Goal: Communication & Community: Answer question/provide support

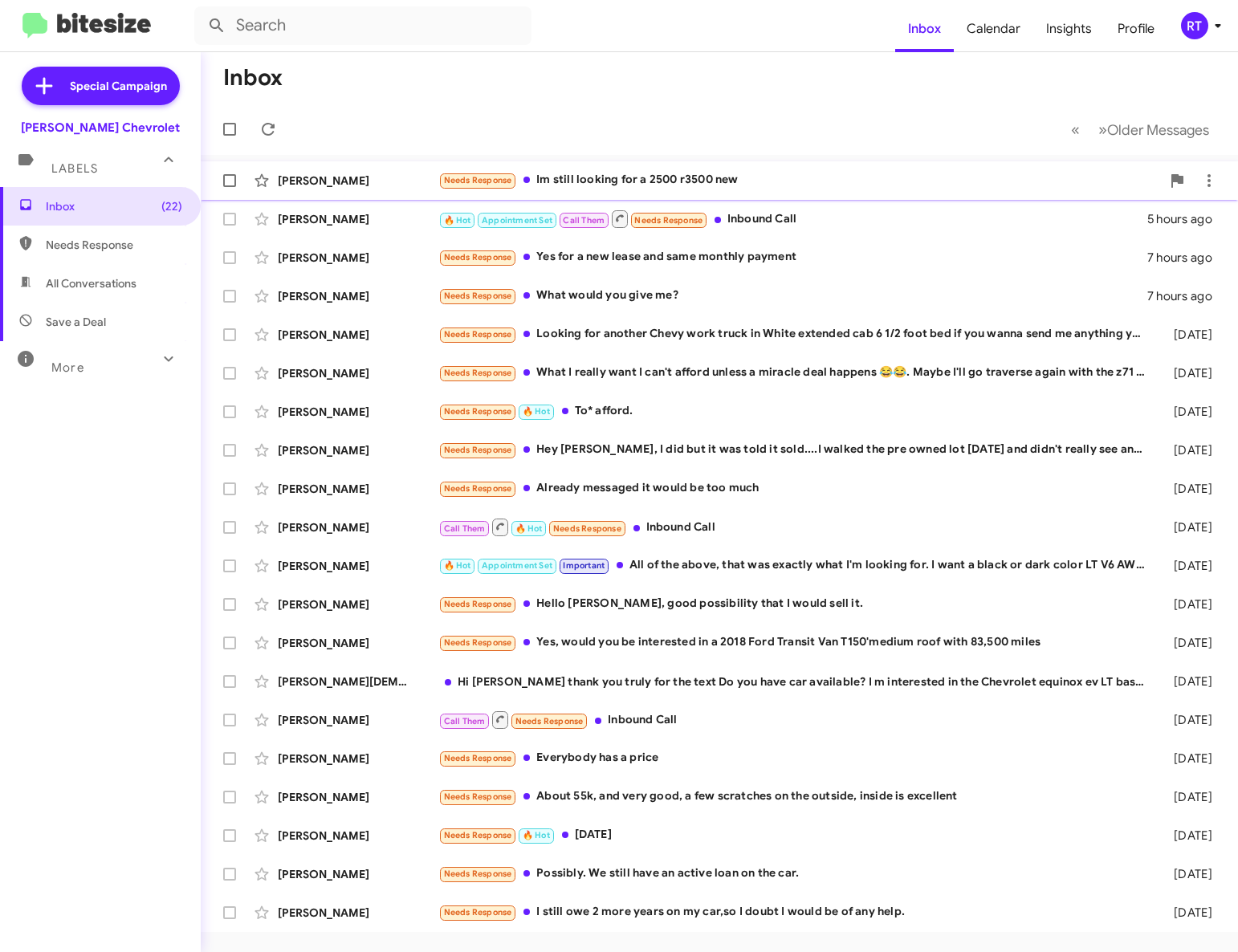
click at [672, 182] on div "Needs Response Im still looking for a 2500 r3500 new" at bounding box center [800, 180] width 722 height 19
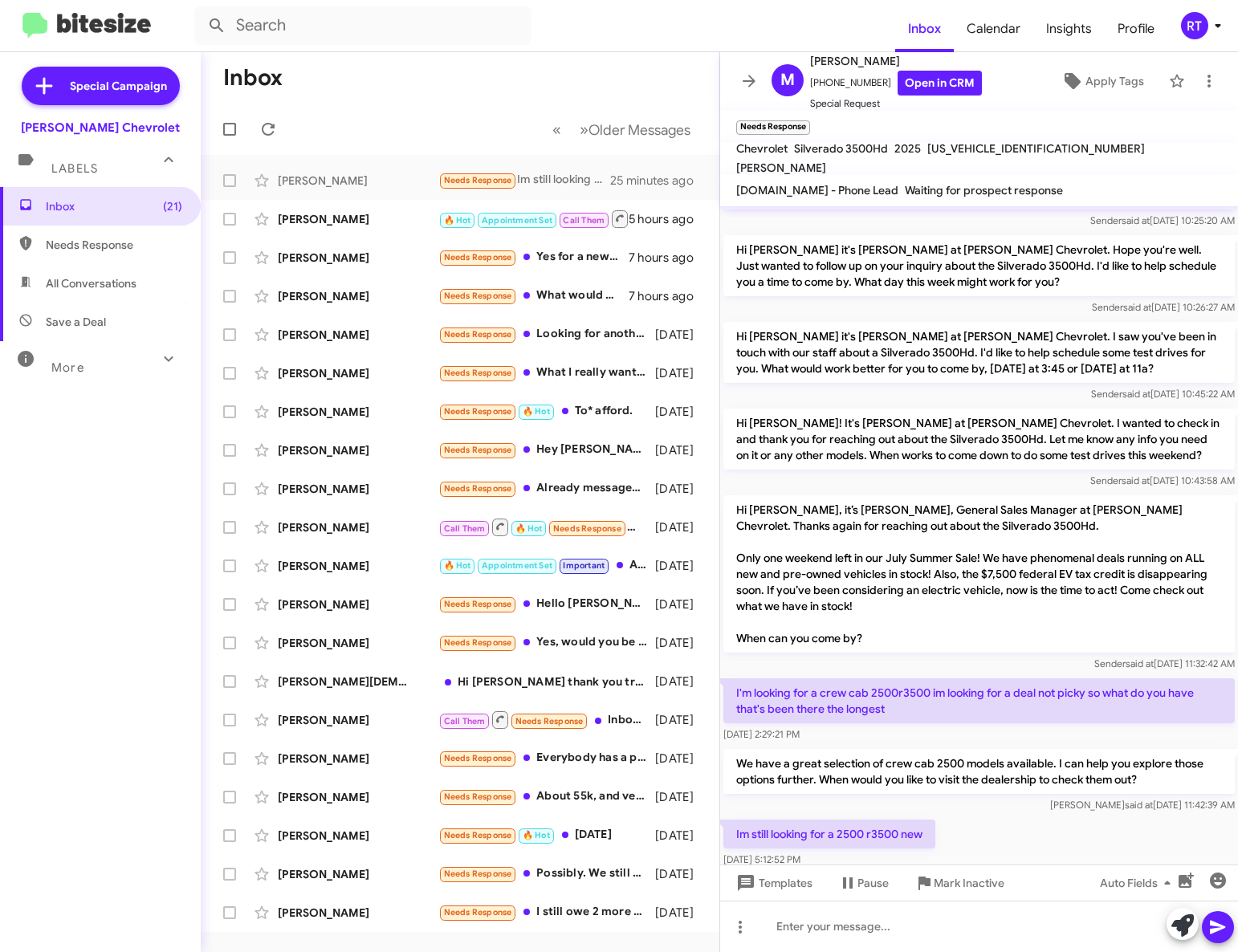
scroll to position [196, 0]
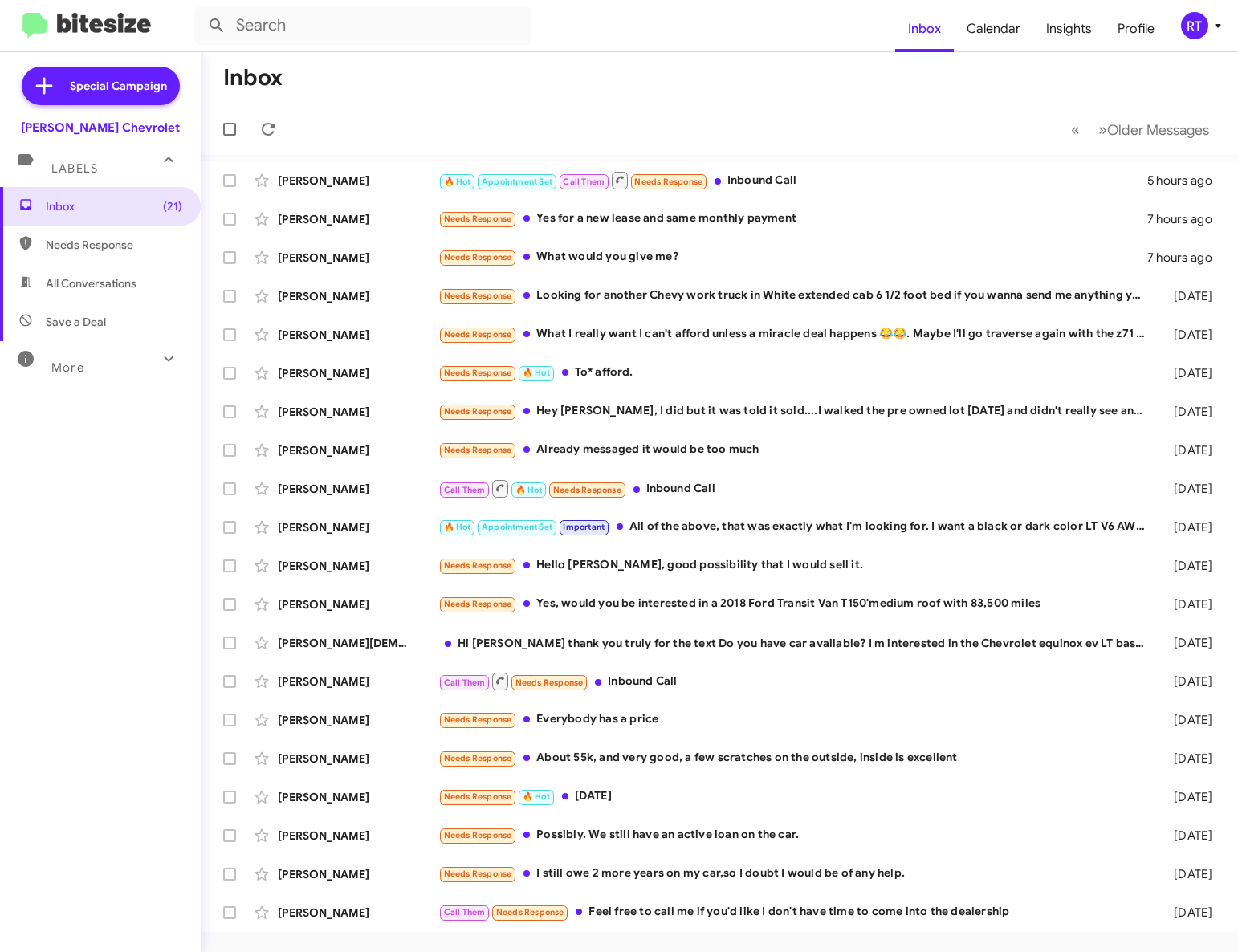
click at [62, 292] on span "All Conversations" at bounding box center [101, 283] width 201 height 38
type input "in:all-conversations"
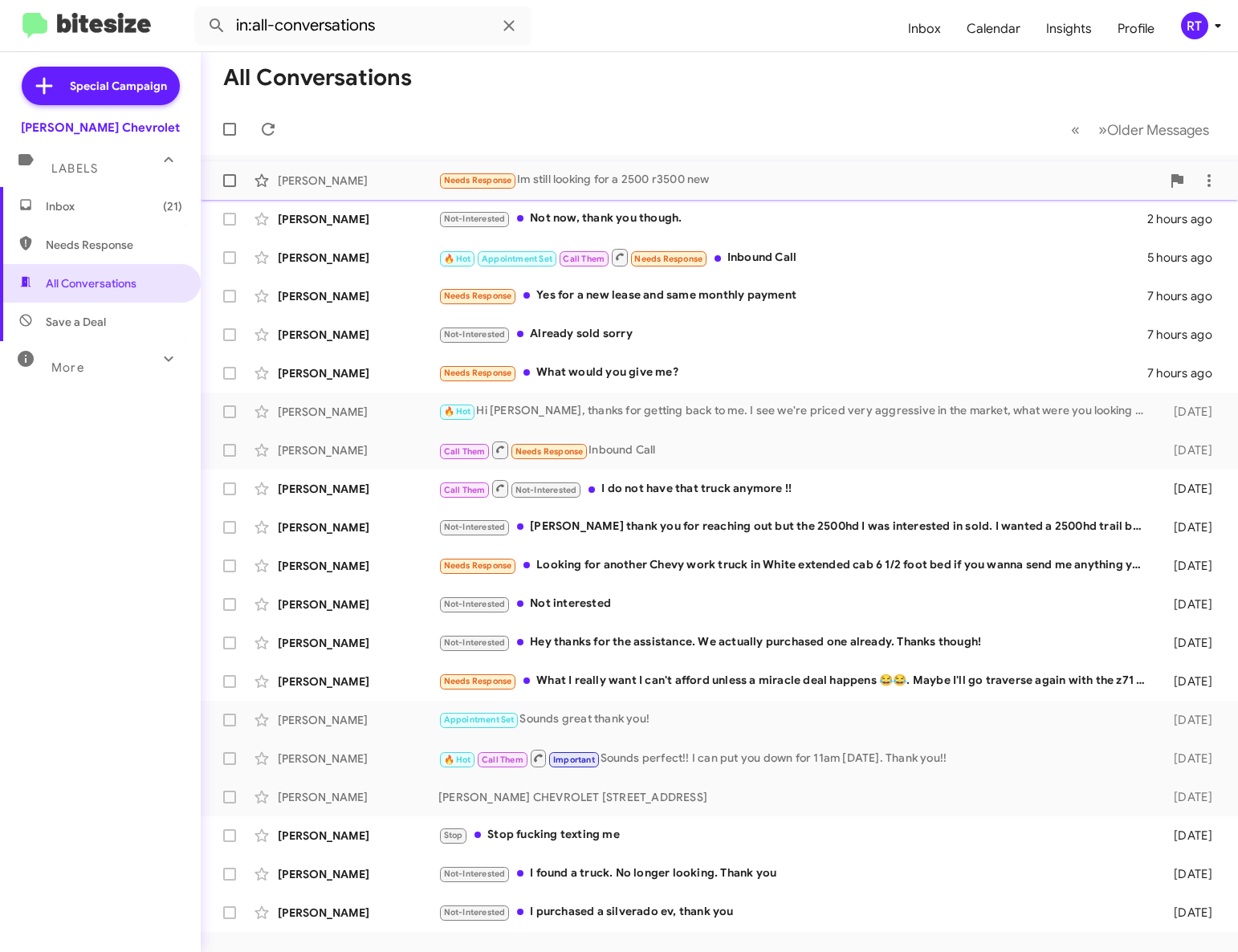
click at [649, 182] on div "Needs Response Im still looking for a 2500 r3500 new" at bounding box center [800, 180] width 722 height 19
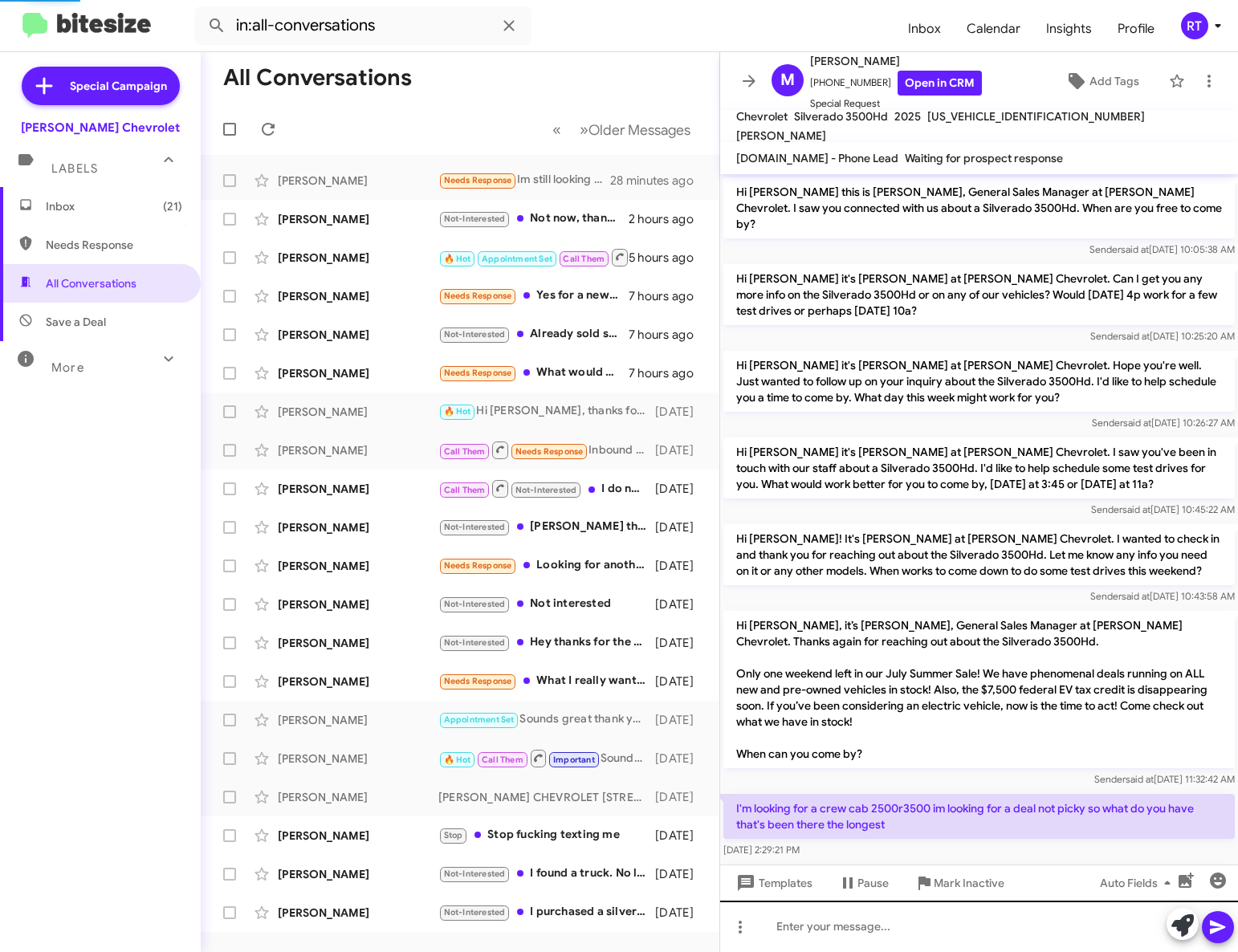
scroll to position [164, 0]
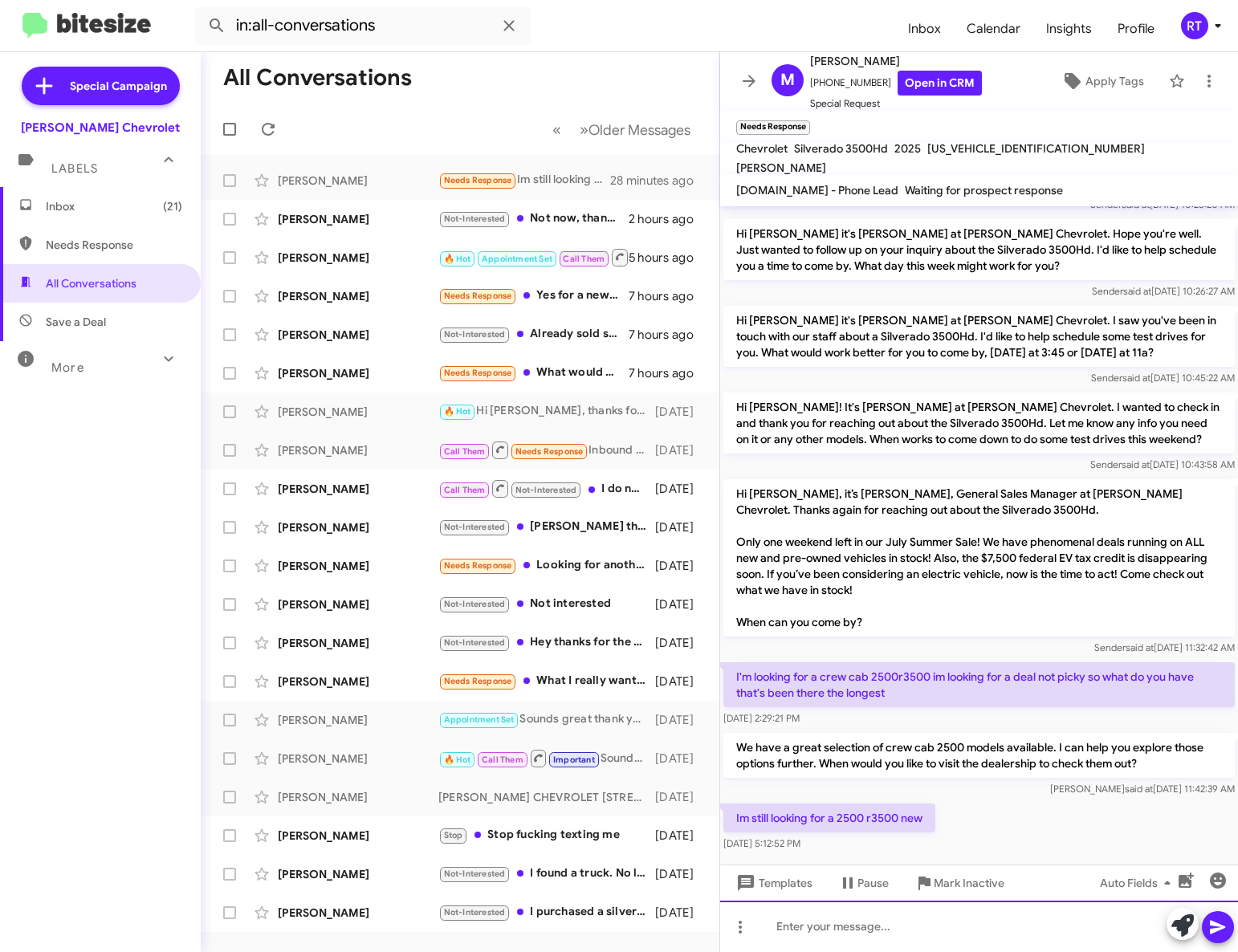
click at [768, 930] on div at bounding box center [979, 927] width 517 height 52
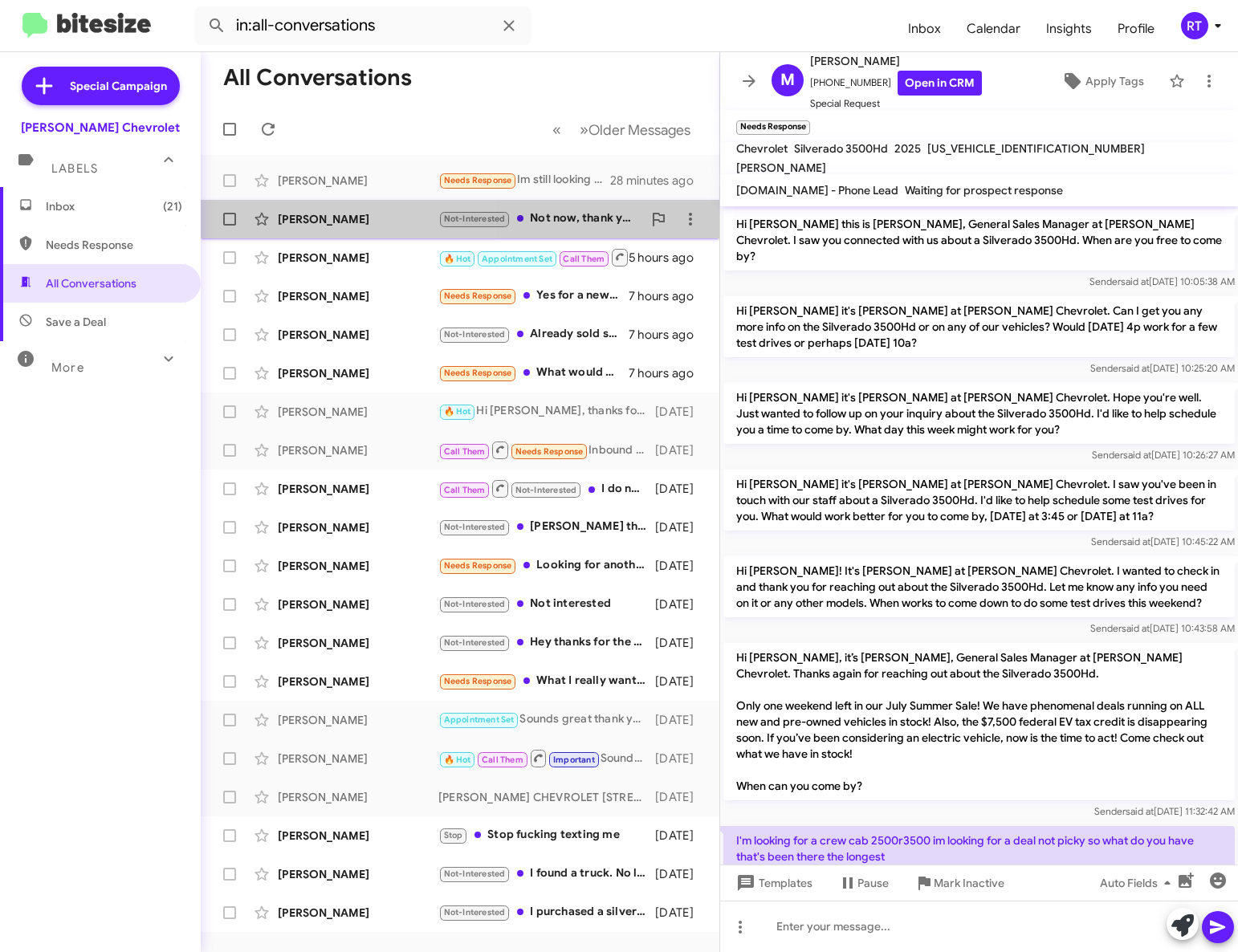
click at [302, 221] on div "[PERSON_NAME]" at bounding box center [358, 219] width 160 height 16
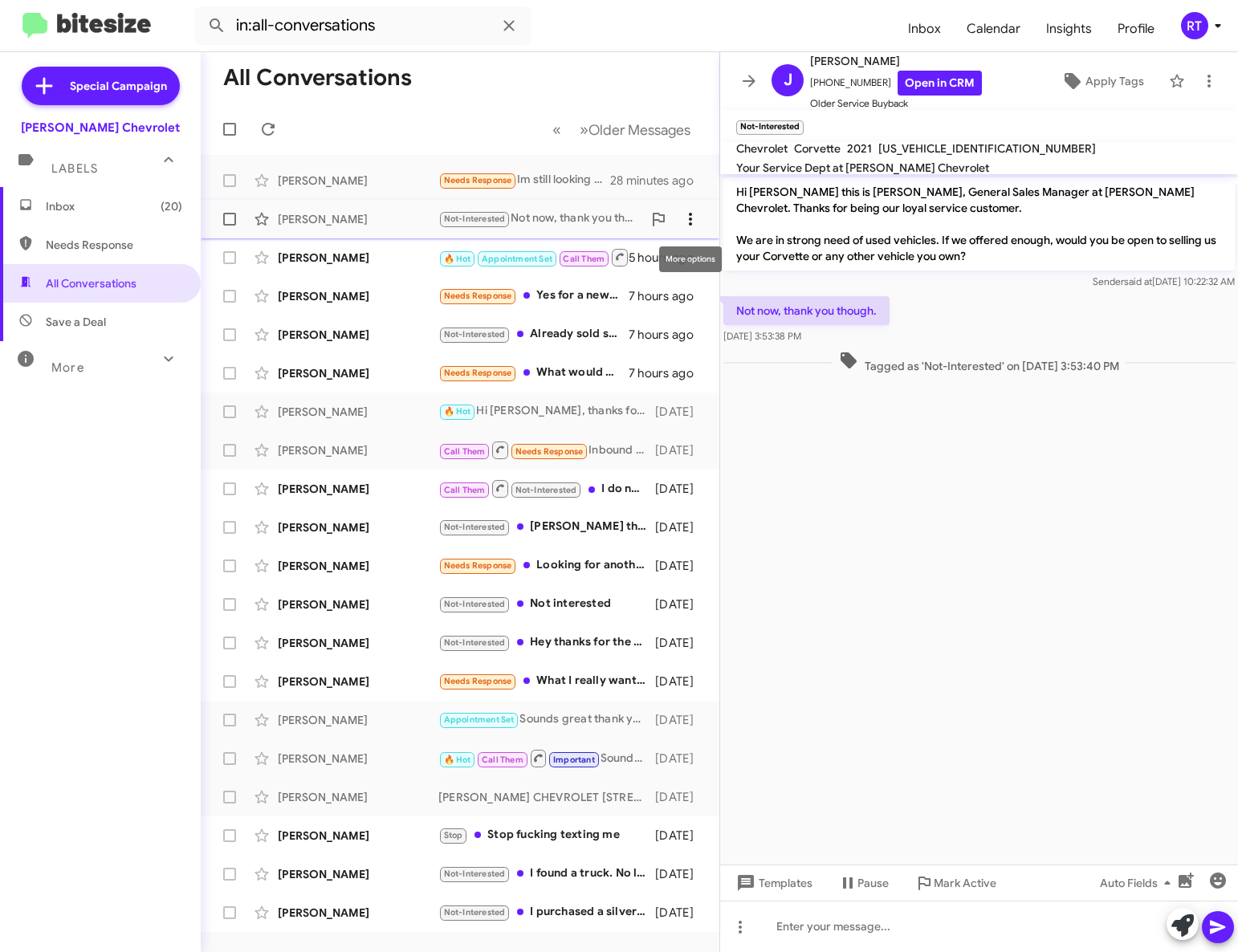
click at [690, 217] on icon at bounding box center [690, 220] width 20 height 20
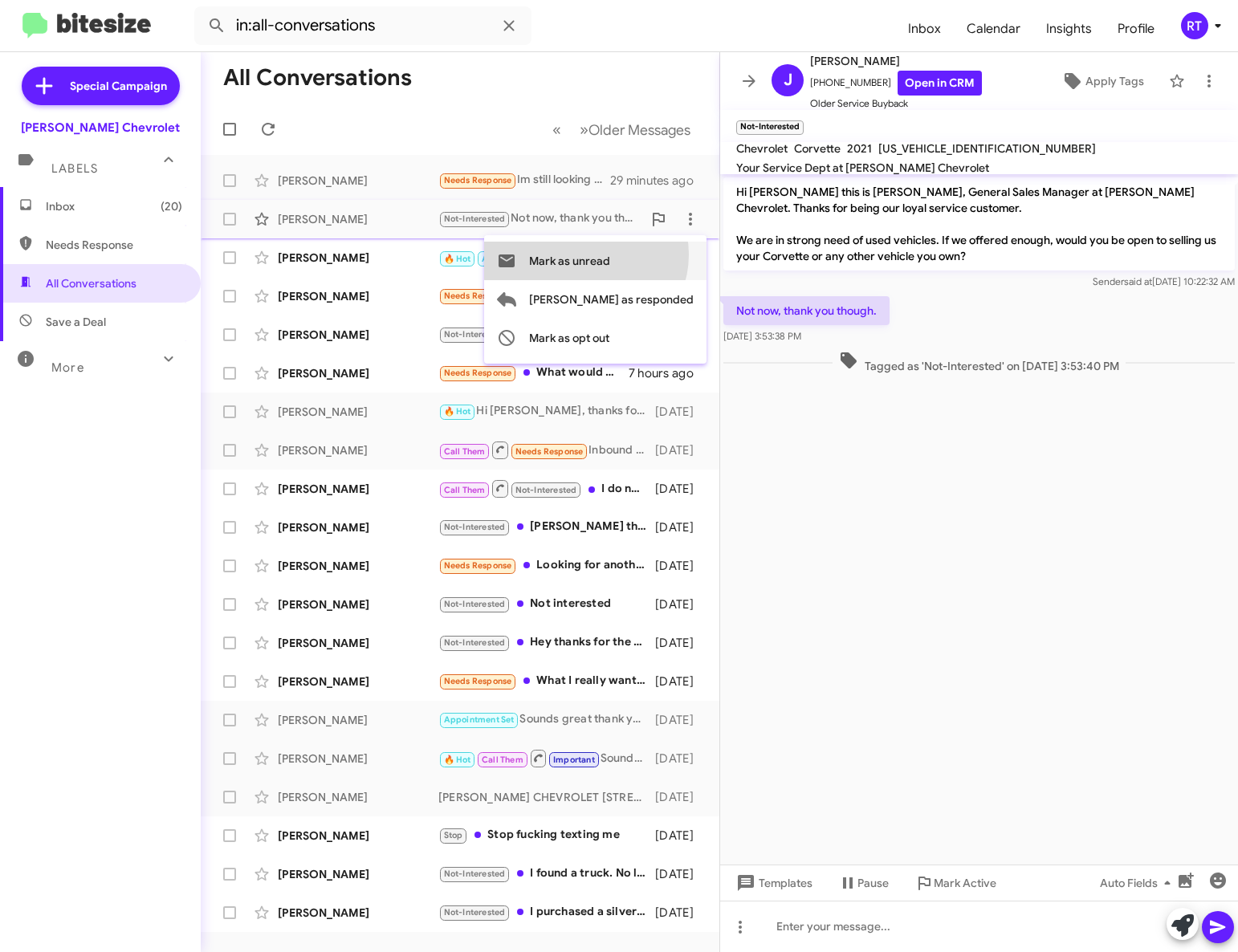
click at [610, 255] on span "Mark as unread" at bounding box center [569, 261] width 81 height 38
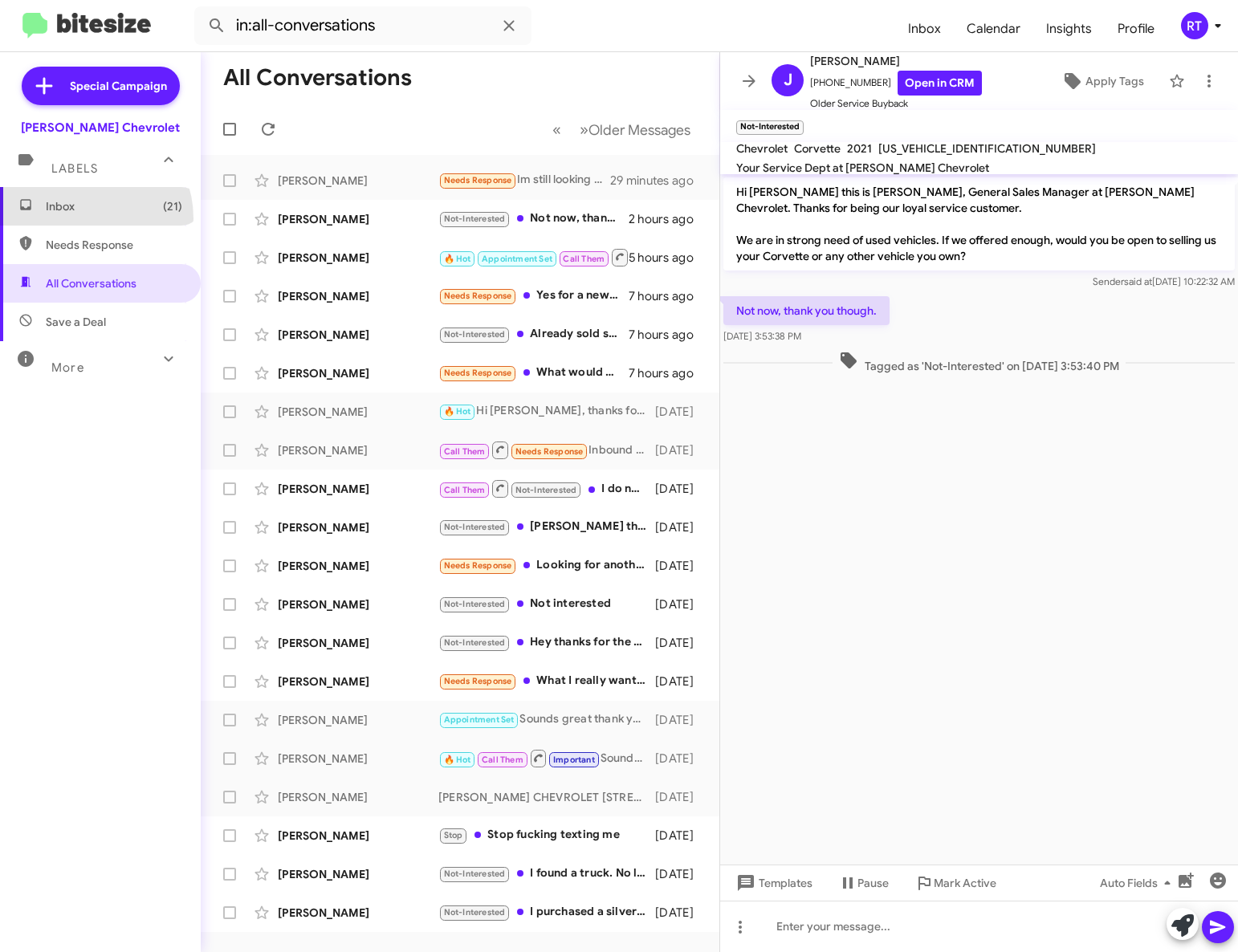
click at [84, 219] on span "Inbox (21)" at bounding box center [101, 206] width 201 height 38
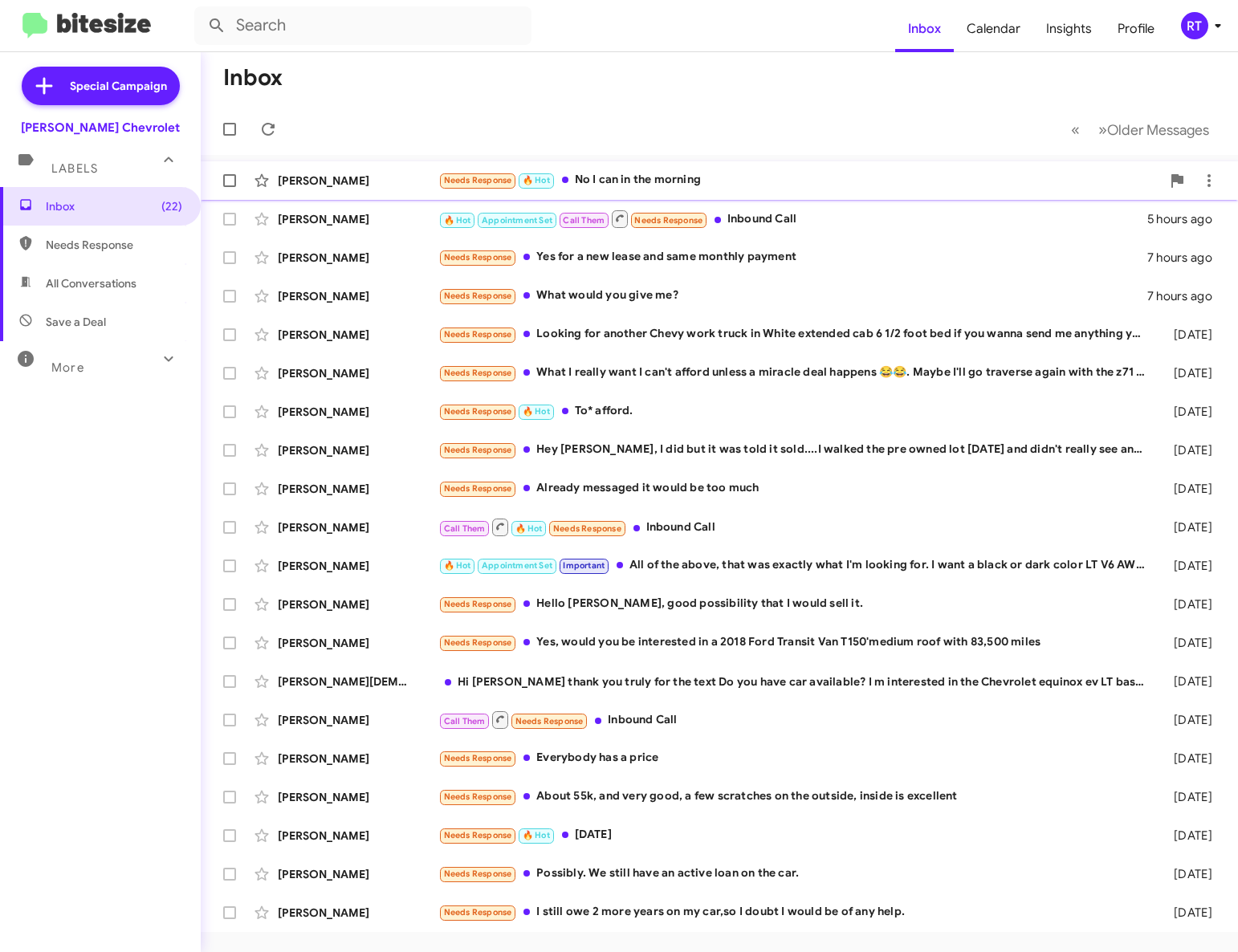
click at [635, 175] on div "Needs Response 🔥 Hot No I can in the morning" at bounding box center [800, 180] width 722 height 19
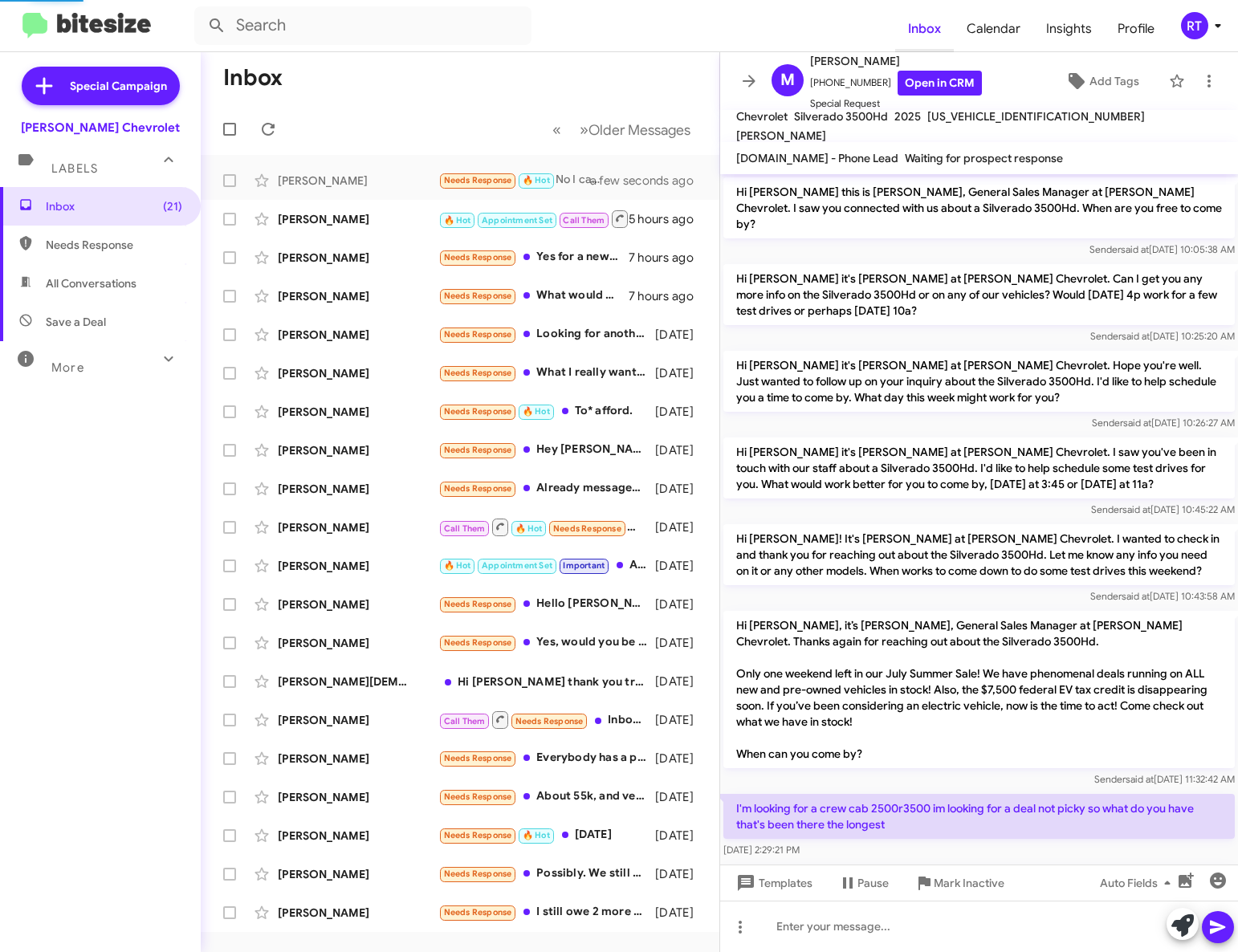
scroll to position [286, 0]
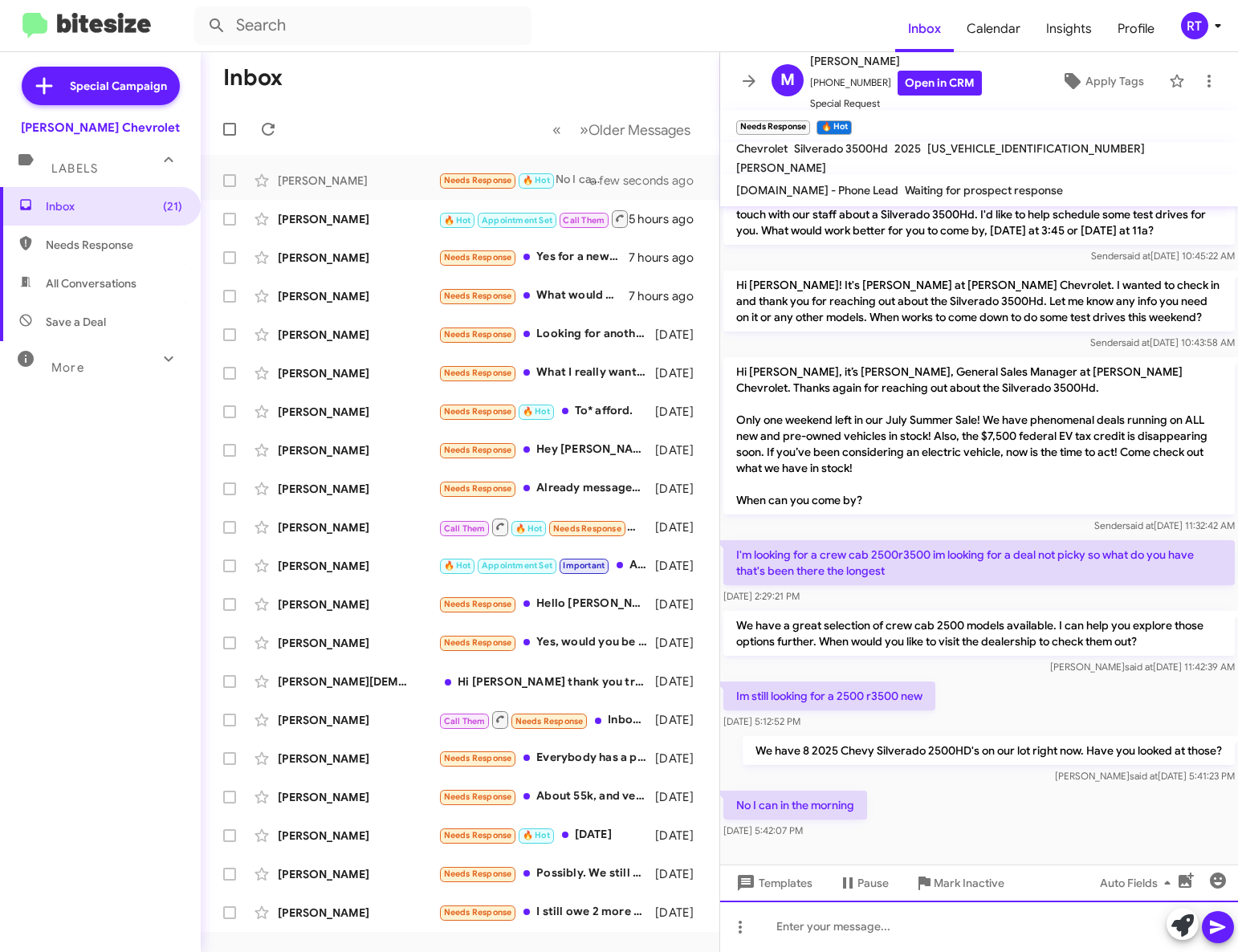
click at [792, 931] on div at bounding box center [979, 927] width 517 height 52
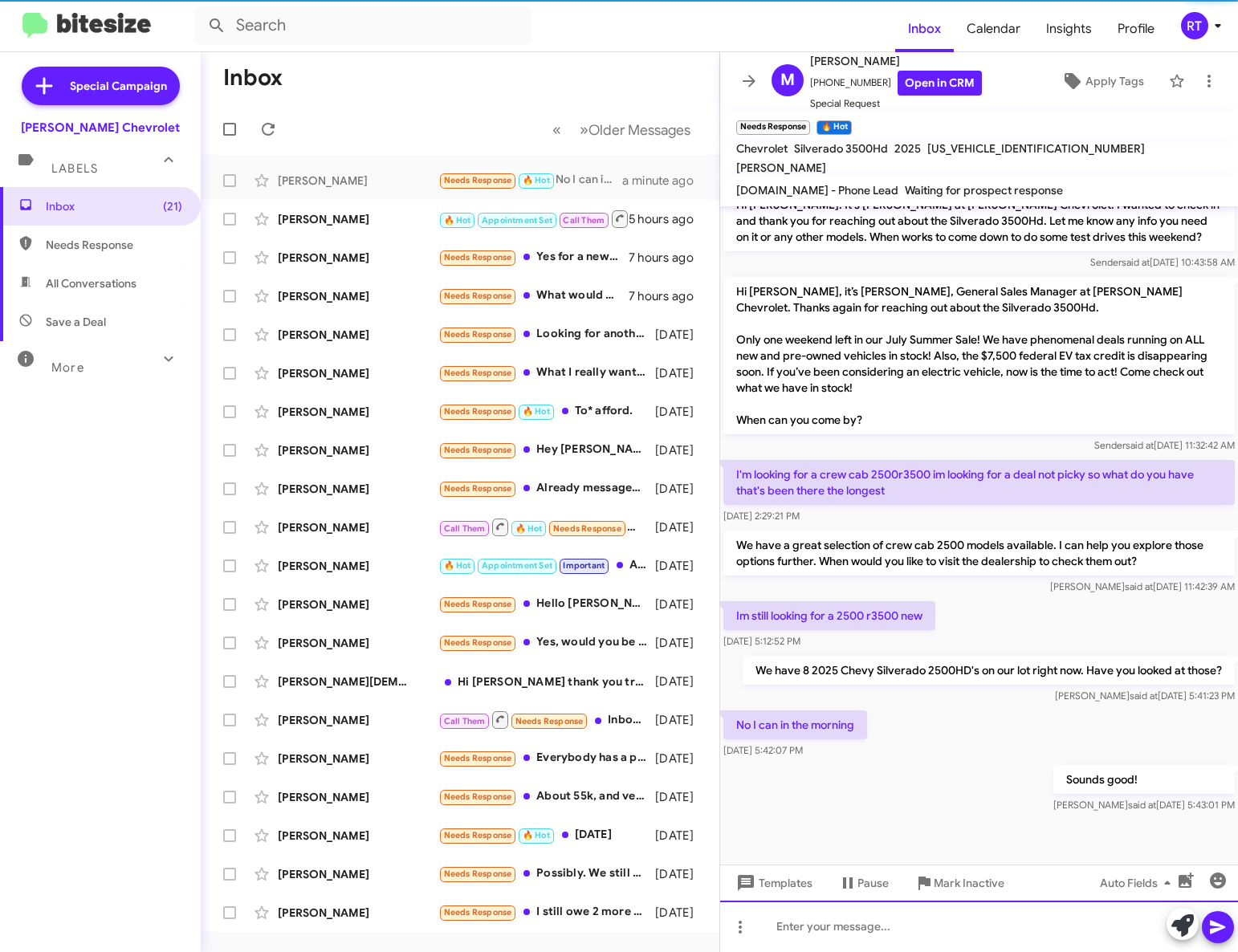
scroll to position [379, 0]
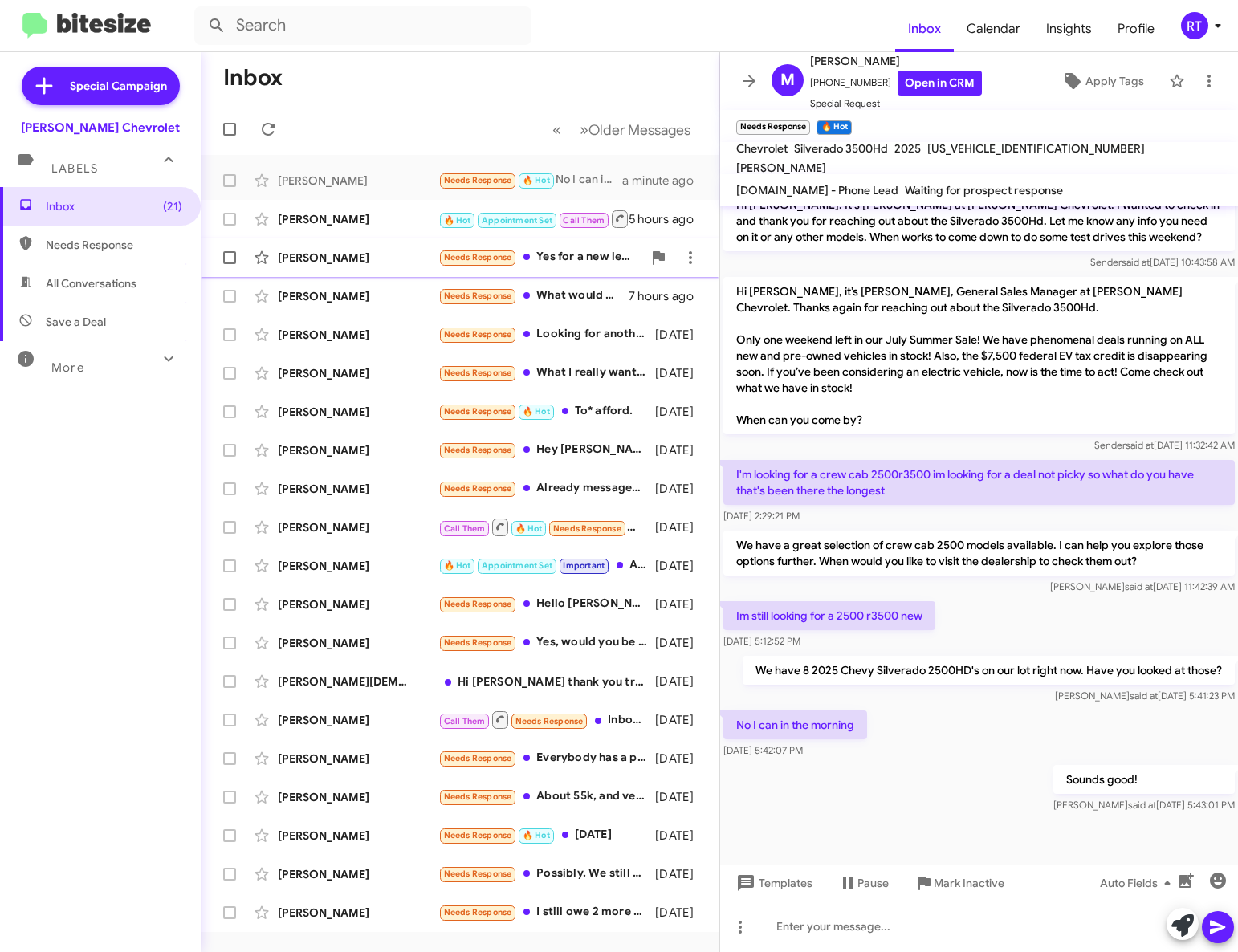
click at [301, 263] on div "[PERSON_NAME]" at bounding box center [358, 258] width 160 height 16
